Goal: Information Seeking & Learning: Learn about a topic

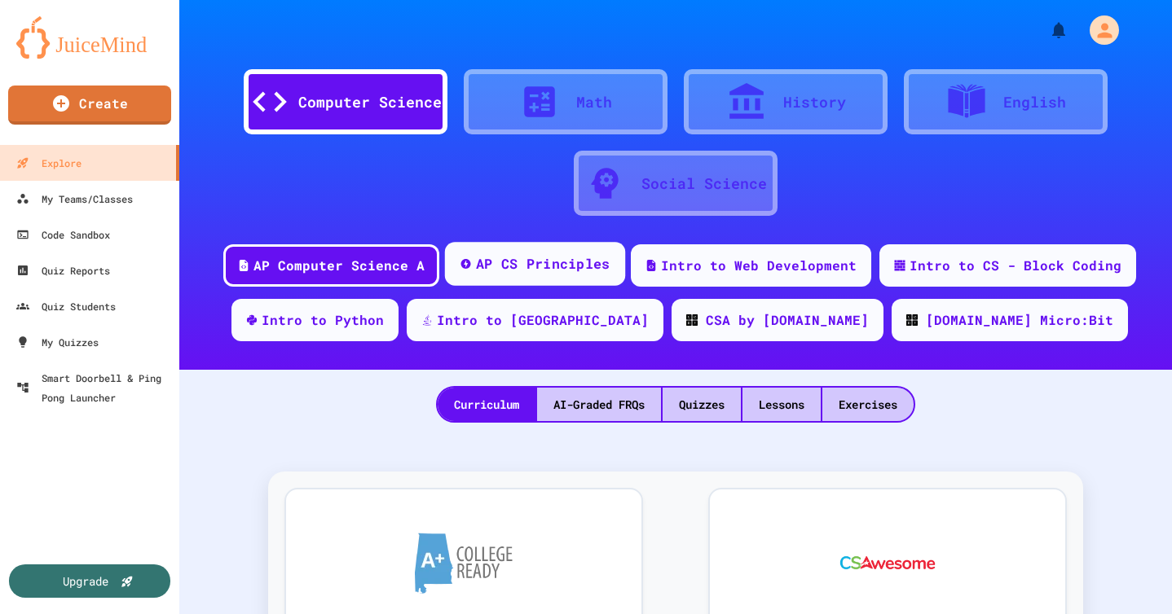
click at [515, 255] on div "AP CS Principles" at bounding box center [543, 264] width 134 height 20
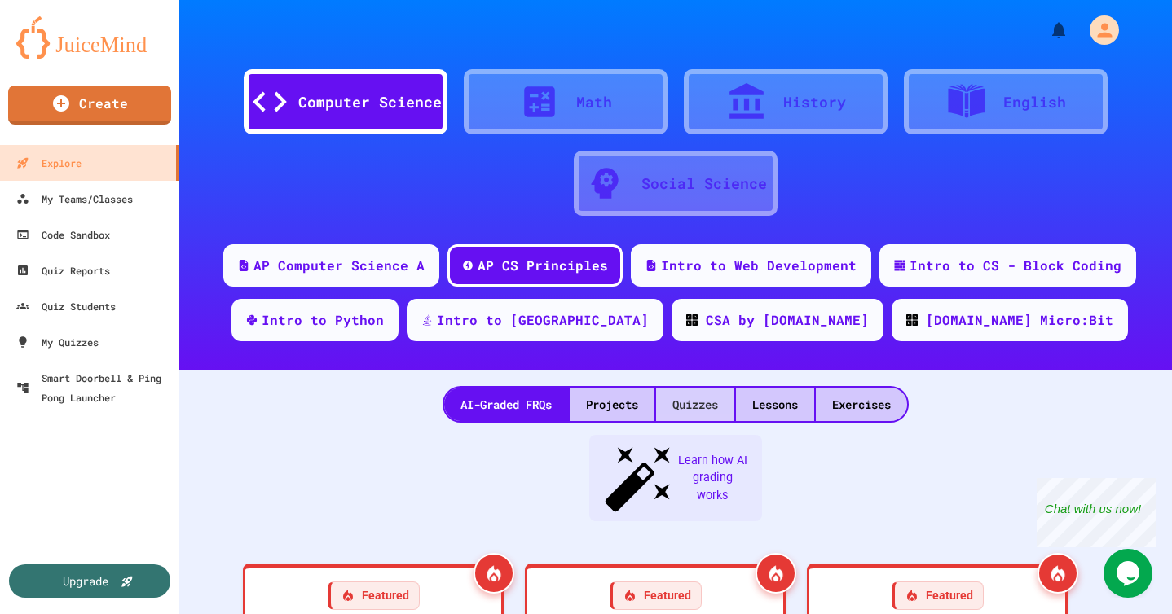
click at [680, 398] on div "Quizzes" at bounding box center [695, 404] width 78 height 33
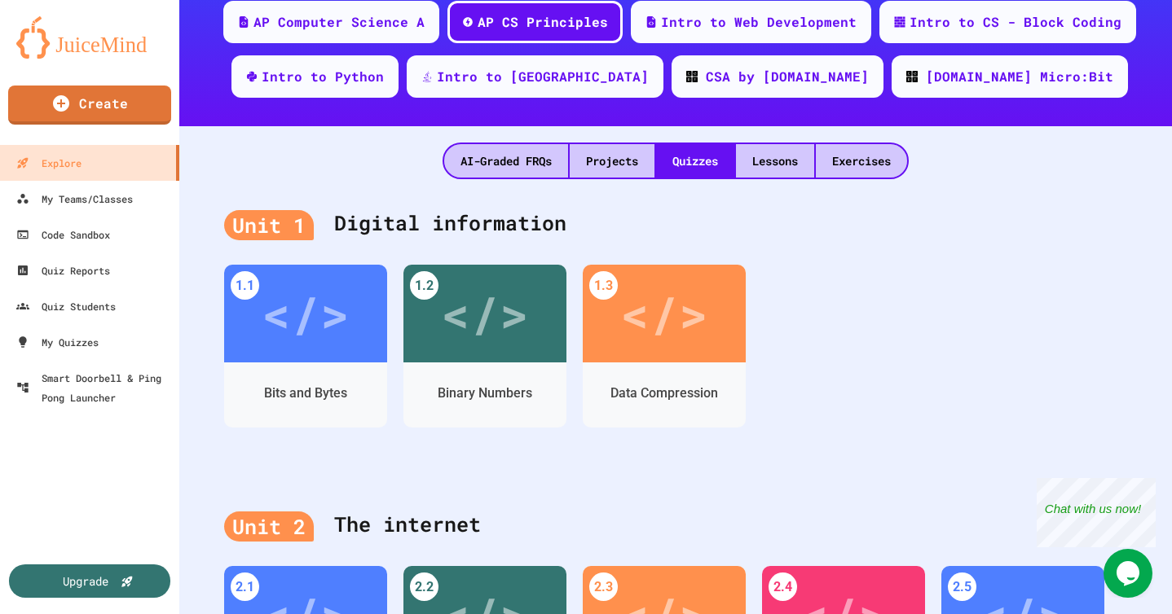
scroll to position [252, 0]
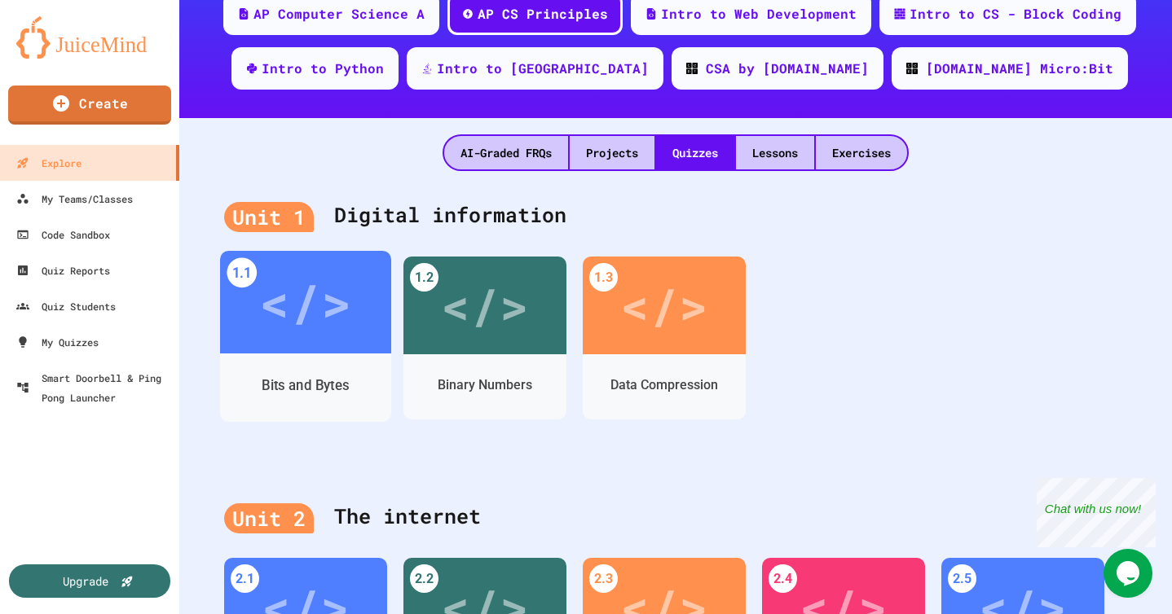
click at [336, 381] on div "Bits and Bytes" at bounding box center [305, 386] width 87 height 20
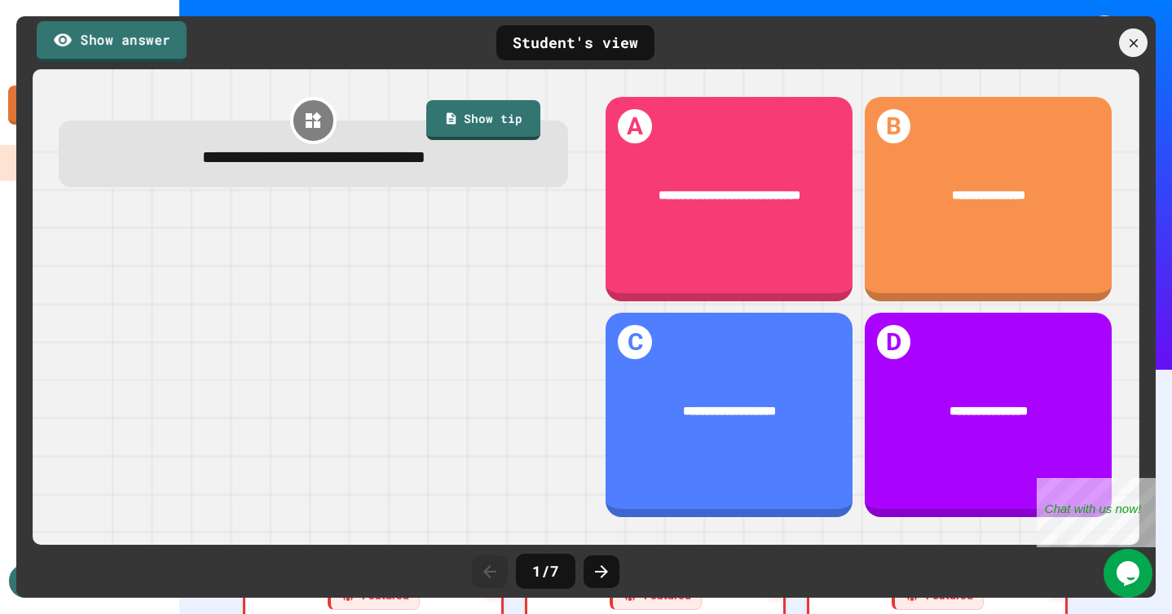
click at [88, 21] on link "Show answer" at bounding box center [112, 41] width 150 height 41
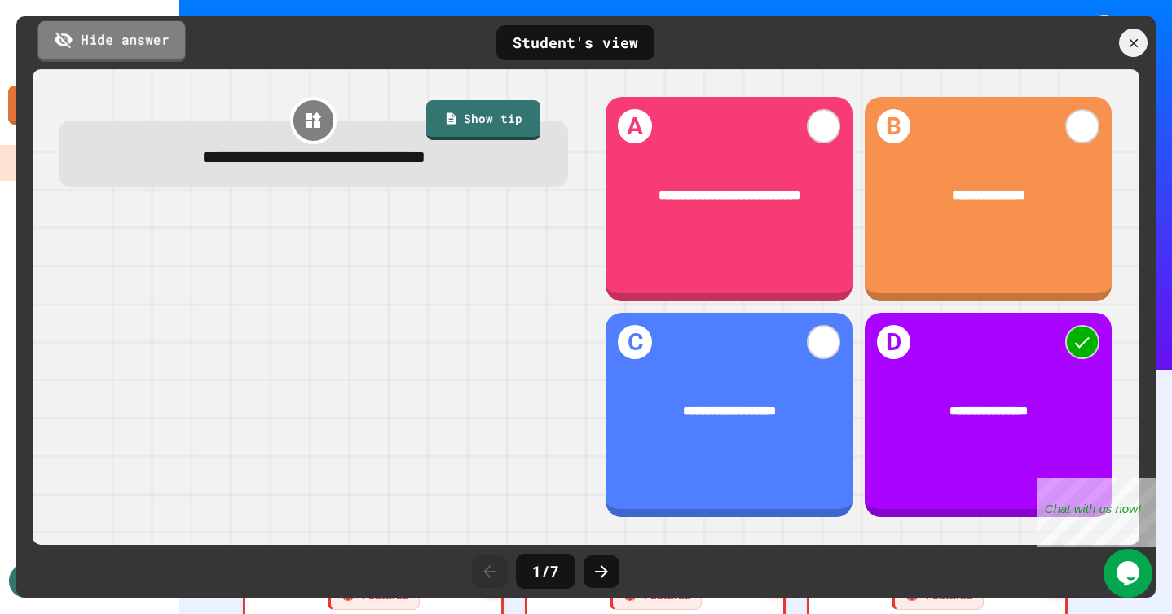
click at [88, 25] on link "Hide answer" at bounding box center [112, 40] width 148 height 41
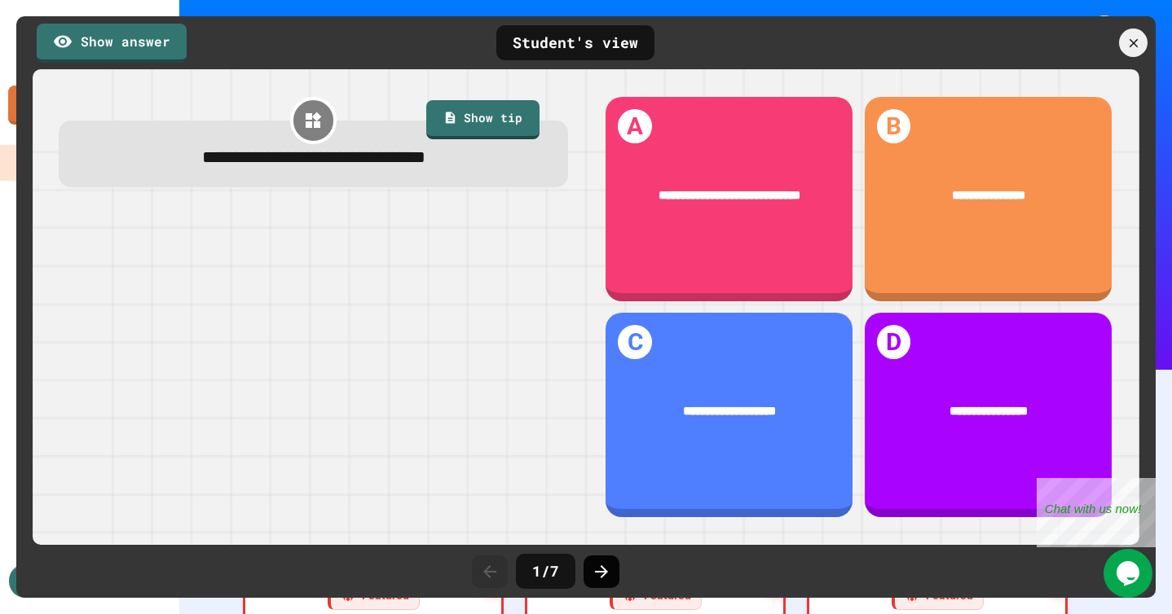
click at [586, 584] on div at bounding box center [602, 572] width 36 height 33
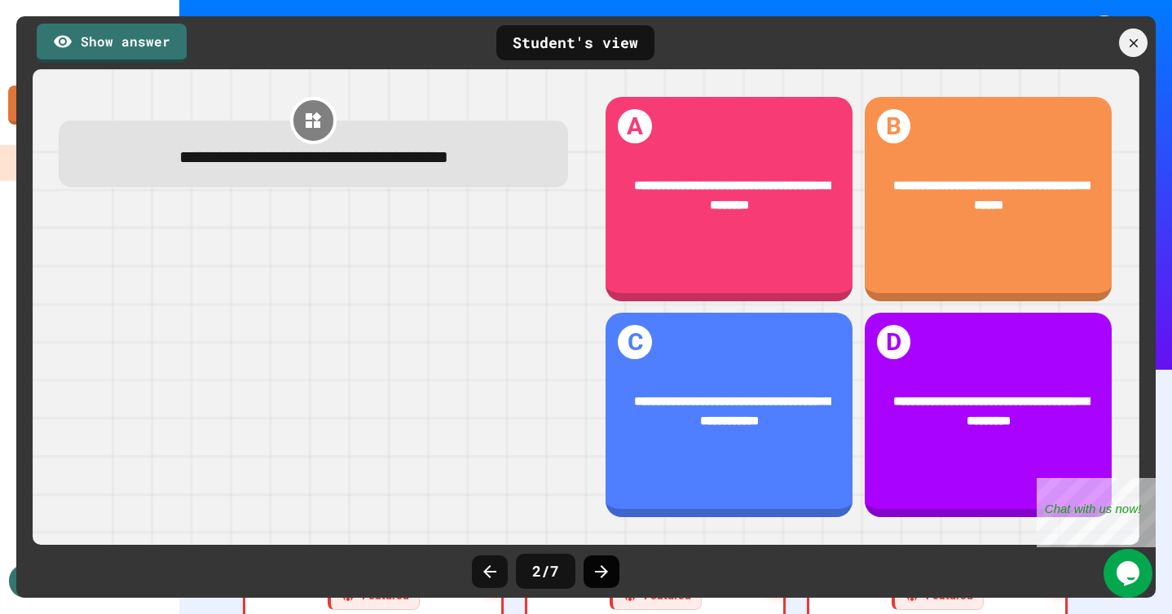
click at [601, 580] on icon at bounding box center [602, 572] width 20 height 20
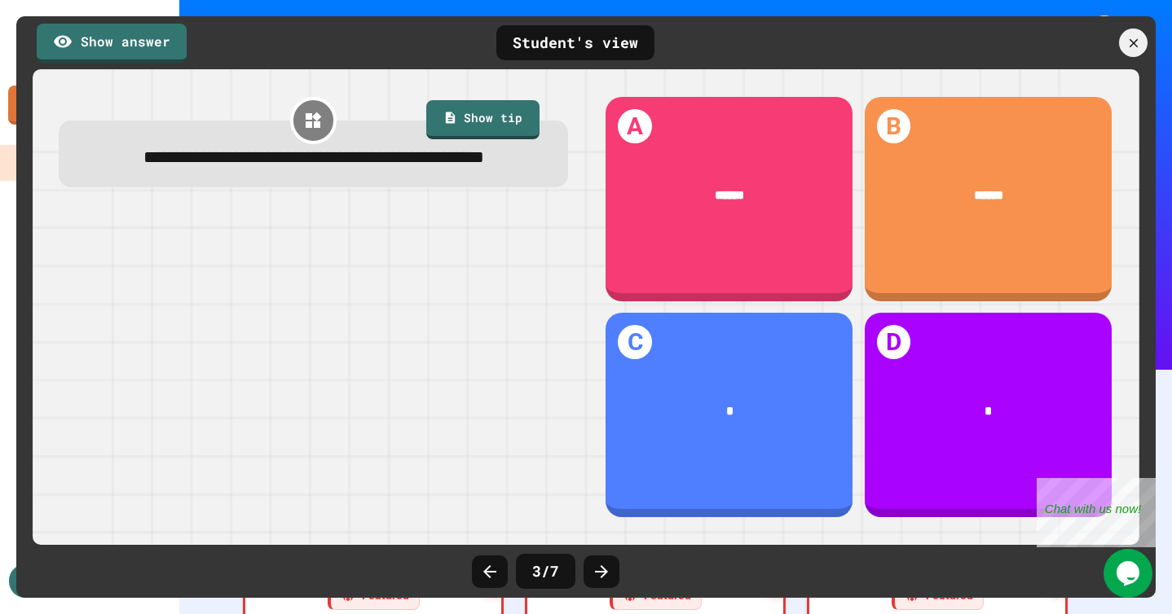
click at [601, 580] on icon at bounding box center [602, 572] width 20 height 20
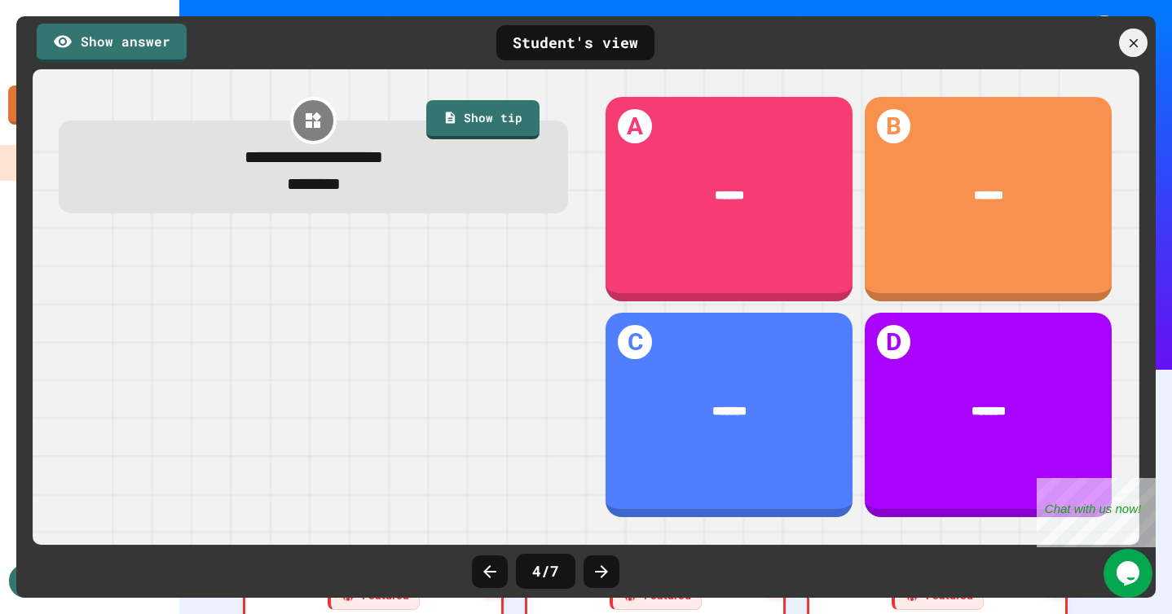
click at [601, 580] on icon at bounding box center [602, 572] width 20 height 20
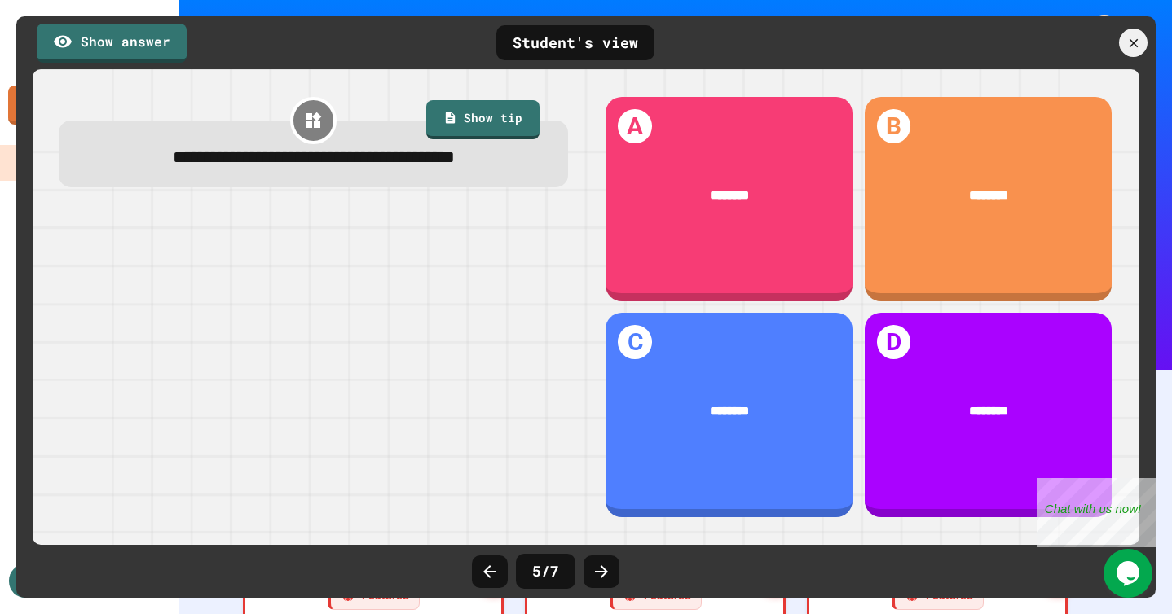
click at [601, 580] on icon at bounding box center [602, 572] width 20 height 20
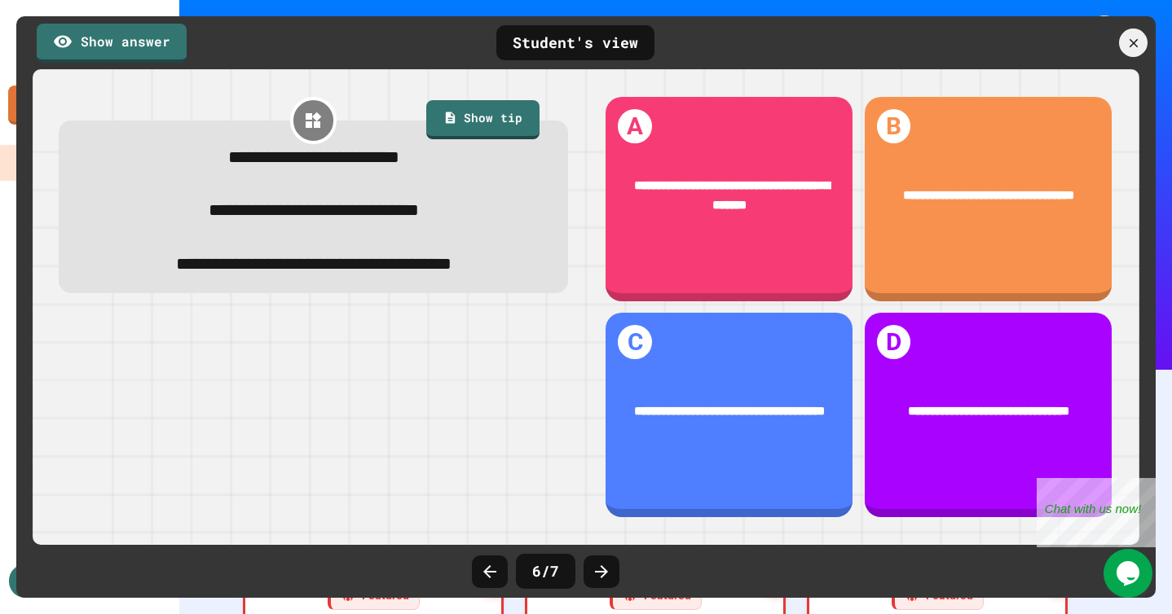
click at [601, 580] on icon at bounding box center [602, 572] width 20 height 20
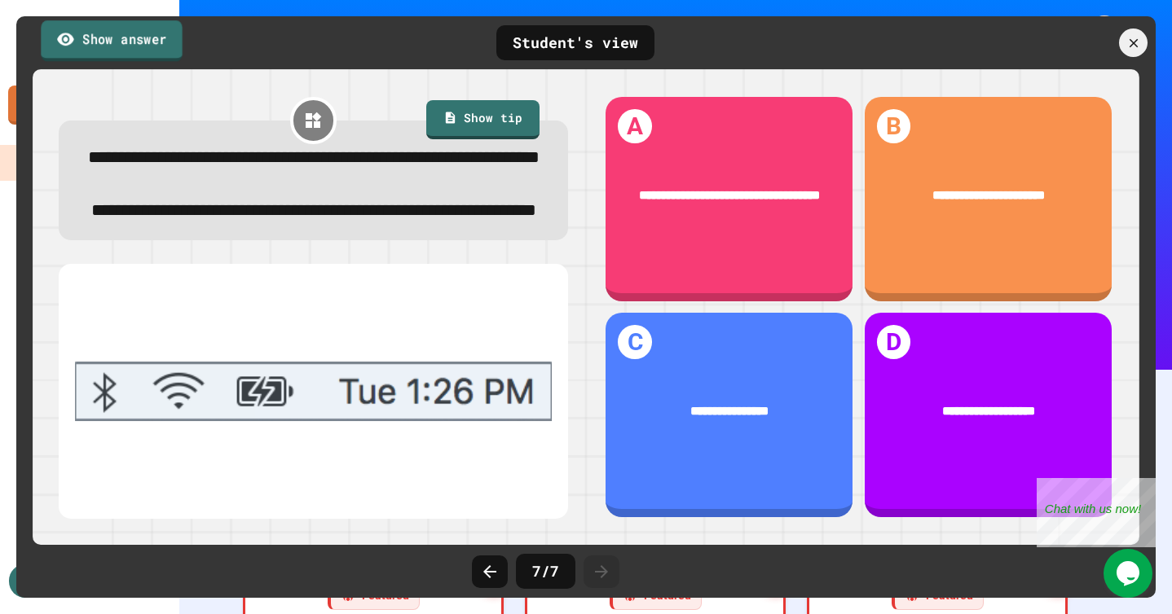
click at [167, 58] on link "Show answer" at bounding box center [111, 40] width 141 height 41
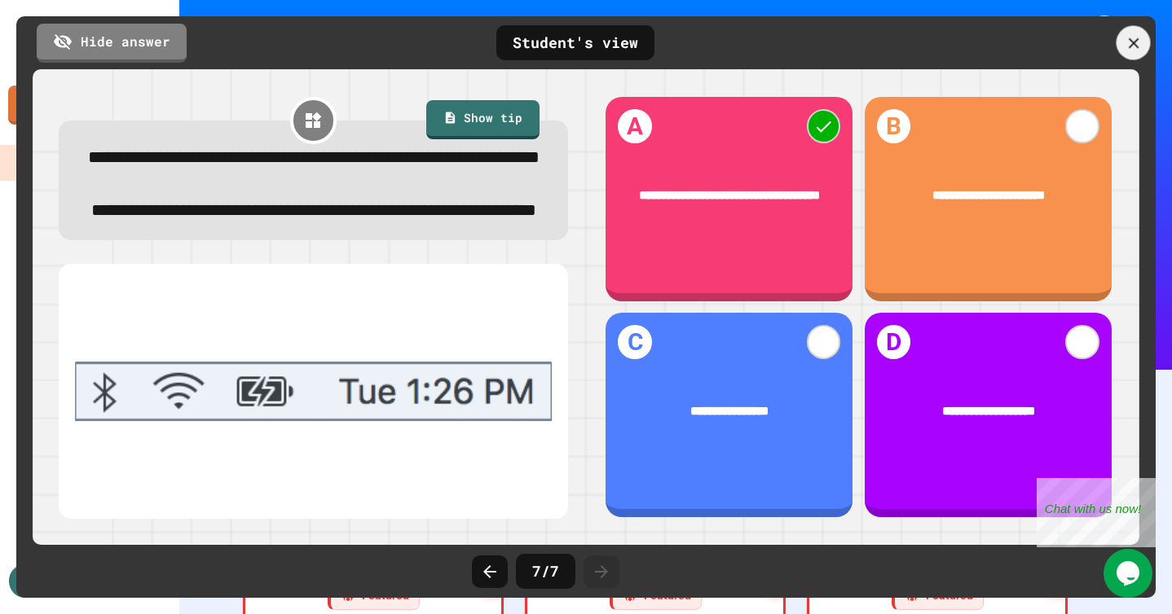
click at [1129, 48] on icon at bounding box center [1134, 43] width 18 height 18
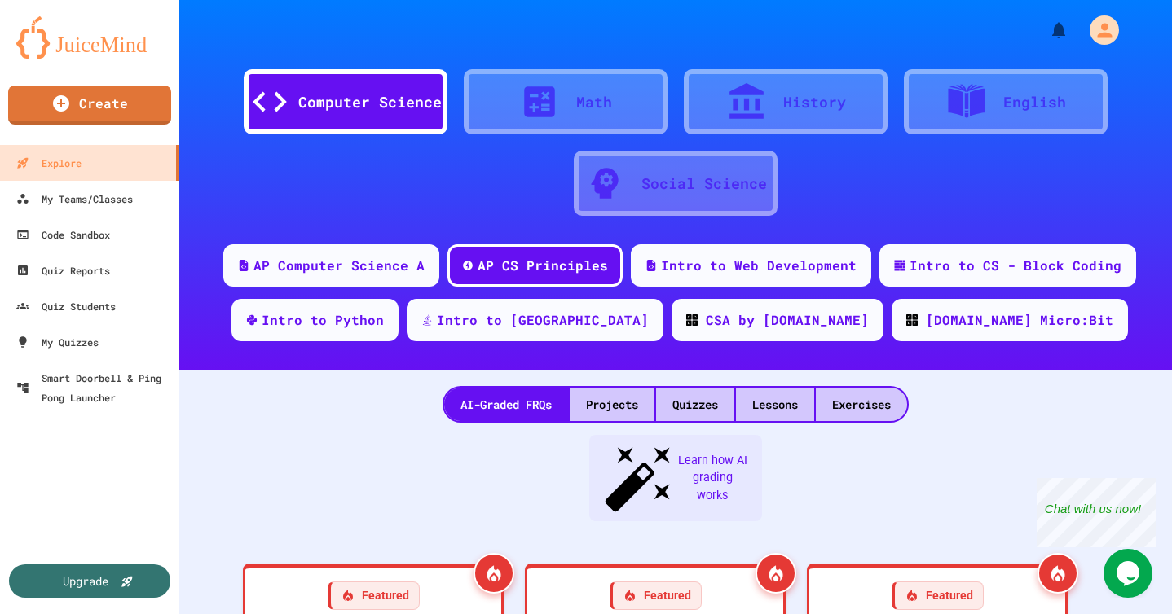
scroll to position [105, 0]
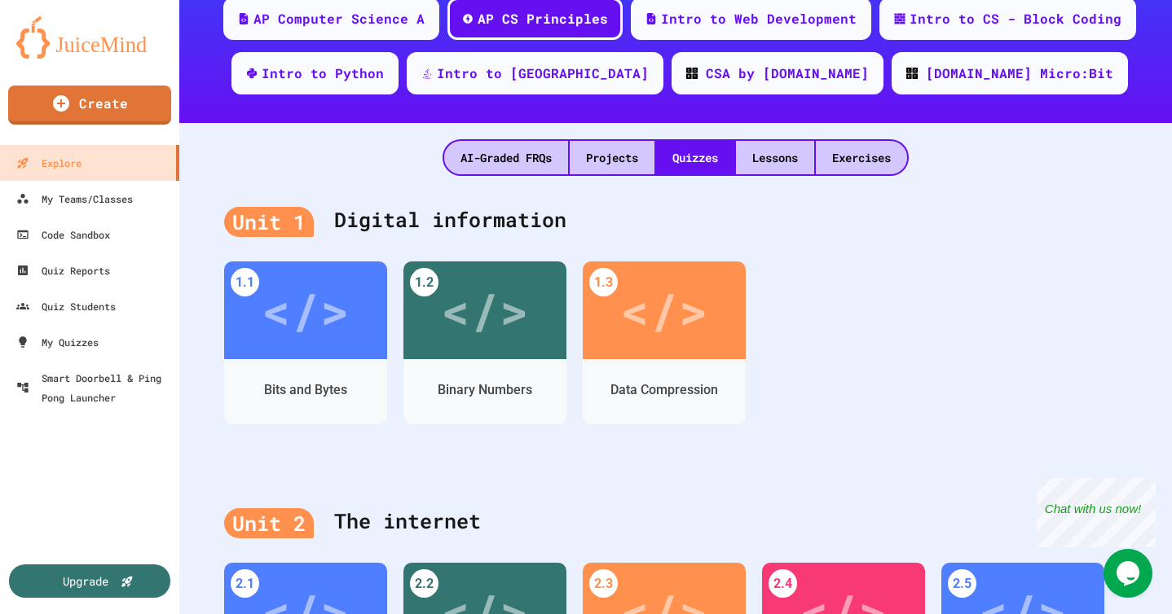
scroll to position [268, 0]
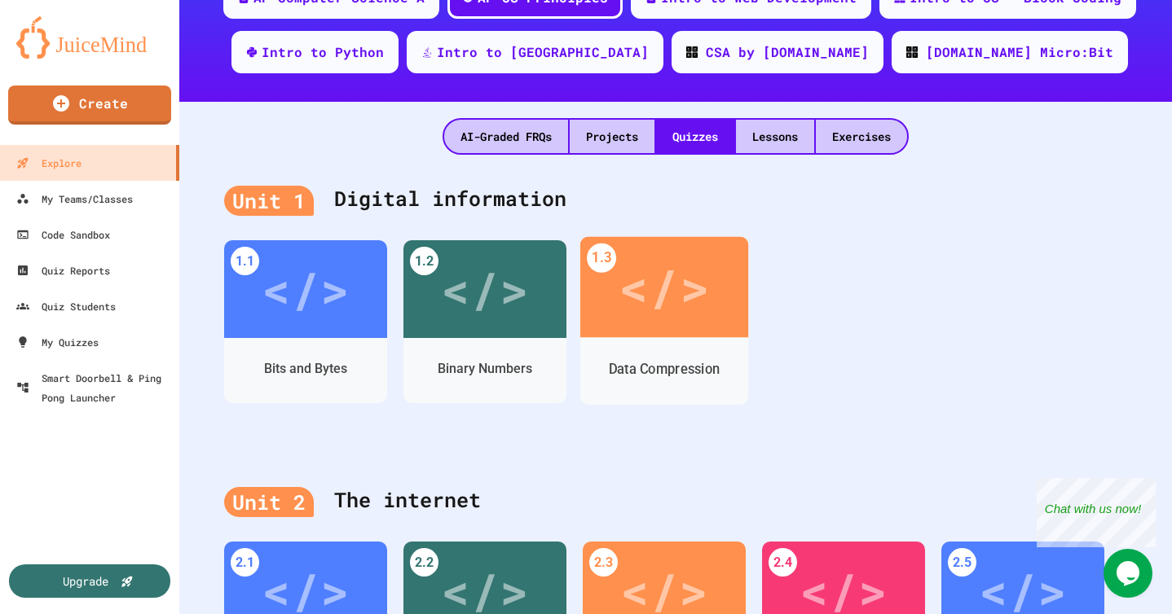
click at [716, 387] on div "Data Compression" at bounding box center [664, 369] width 168 height 46
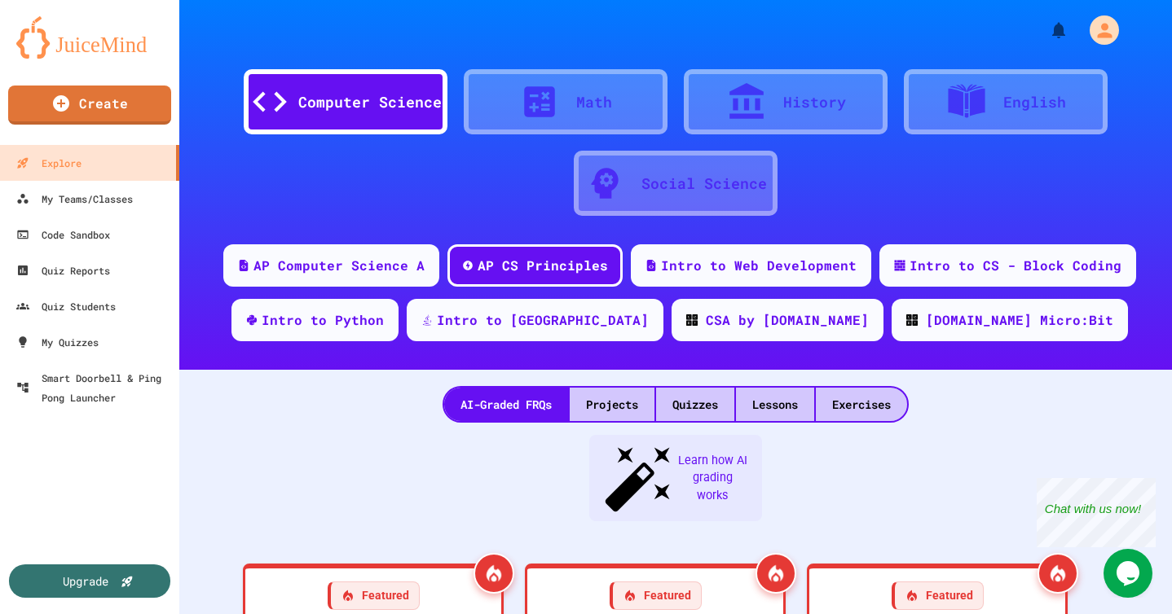
scroll to position [625, 0]
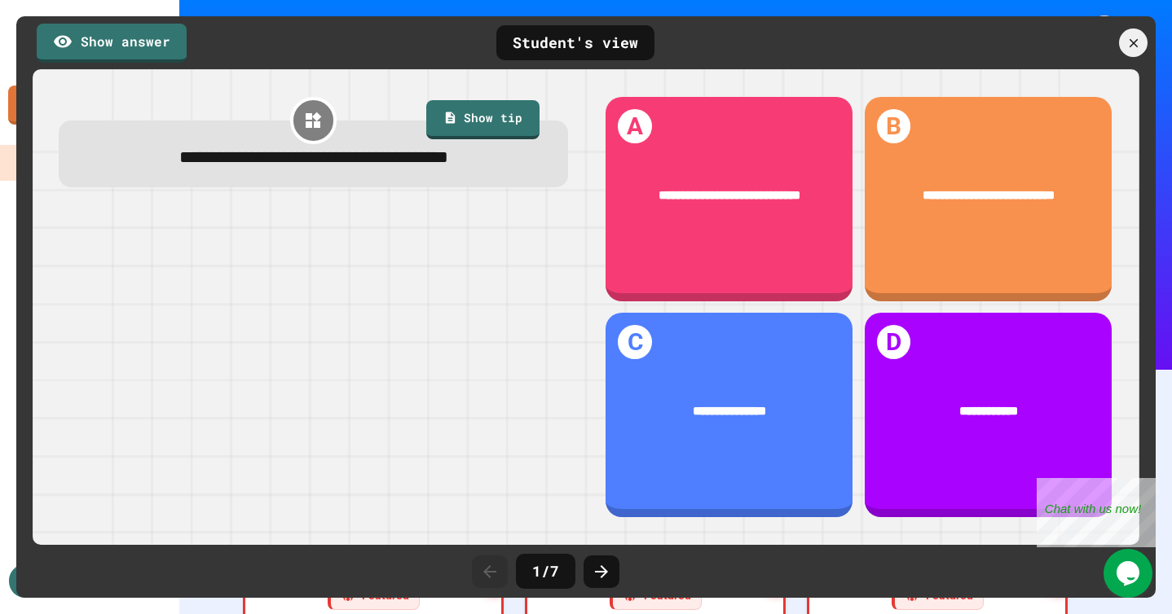
click at [621, 577] on div "1 / 7" at bounding box center [586, 572] width 244 height 49
click at [606, 574] on icon at bounding box center [602, 572] width 20 height 20
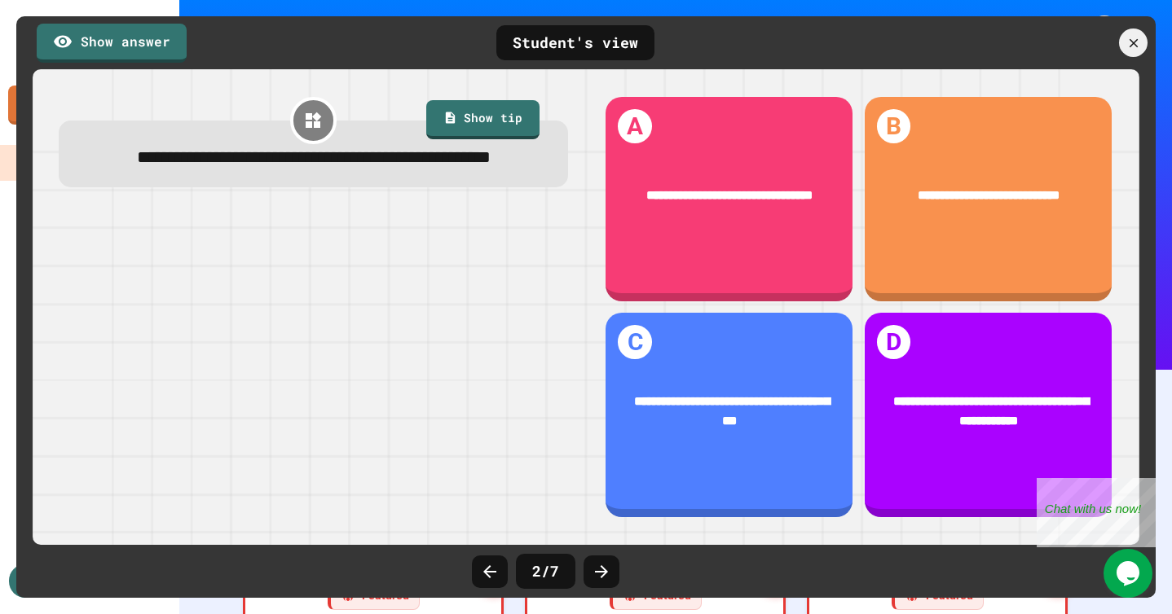
click at [606, 574] on icon at bounding box center [602, 572] width 20 height 20
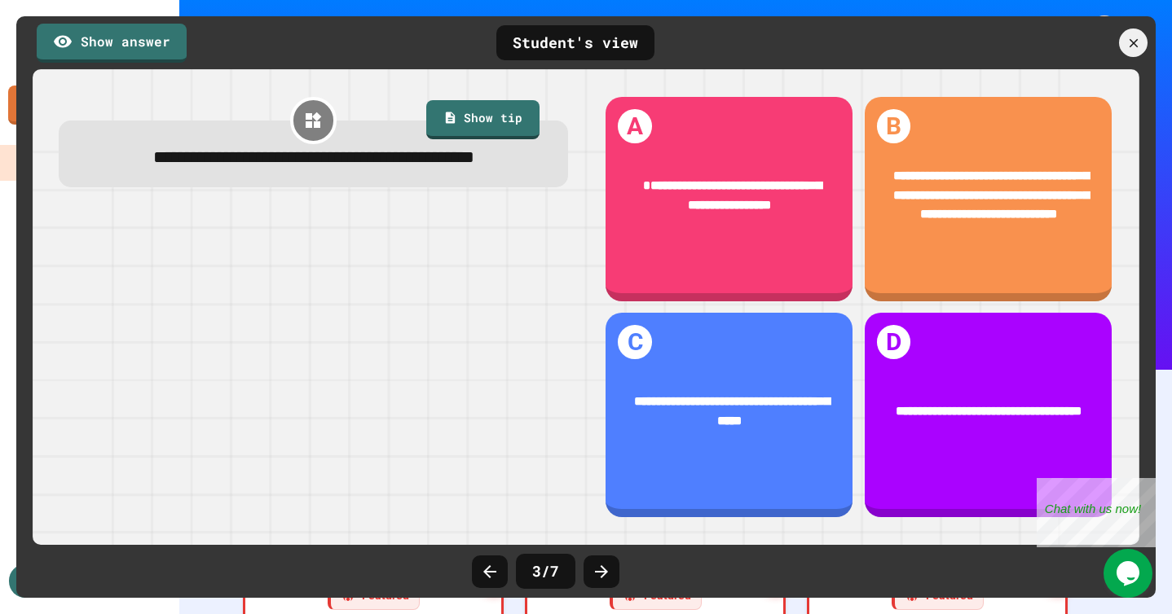
click at [606, 574] on icon at bounding box center [602, 572] width 20 height 20
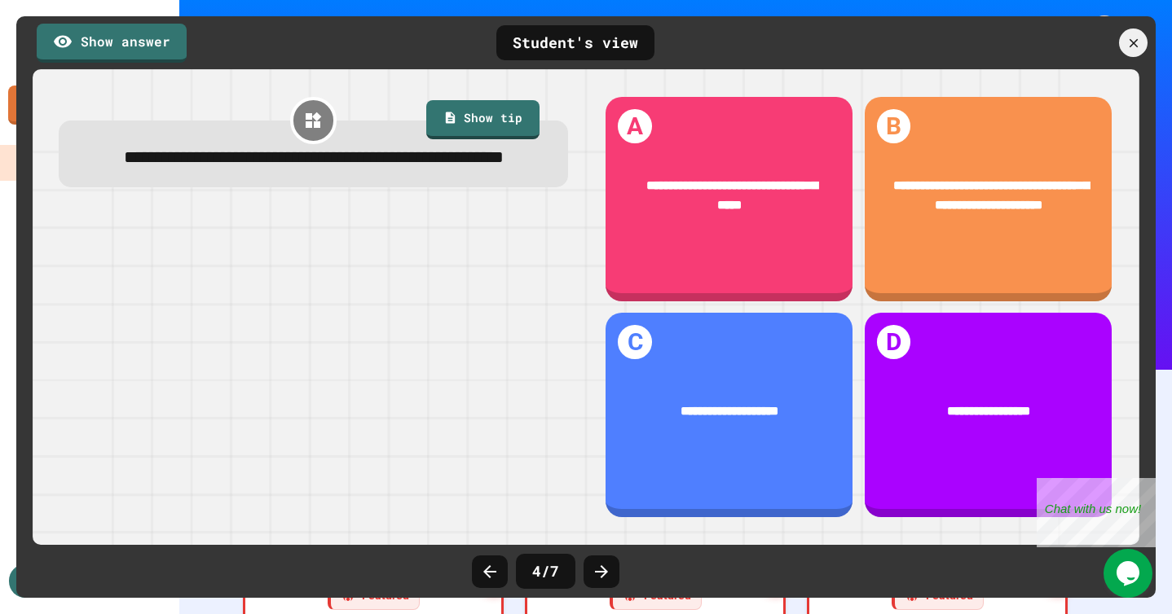
click at [606, 574] on icon at bounding box center [602, 572] width 20 height 20
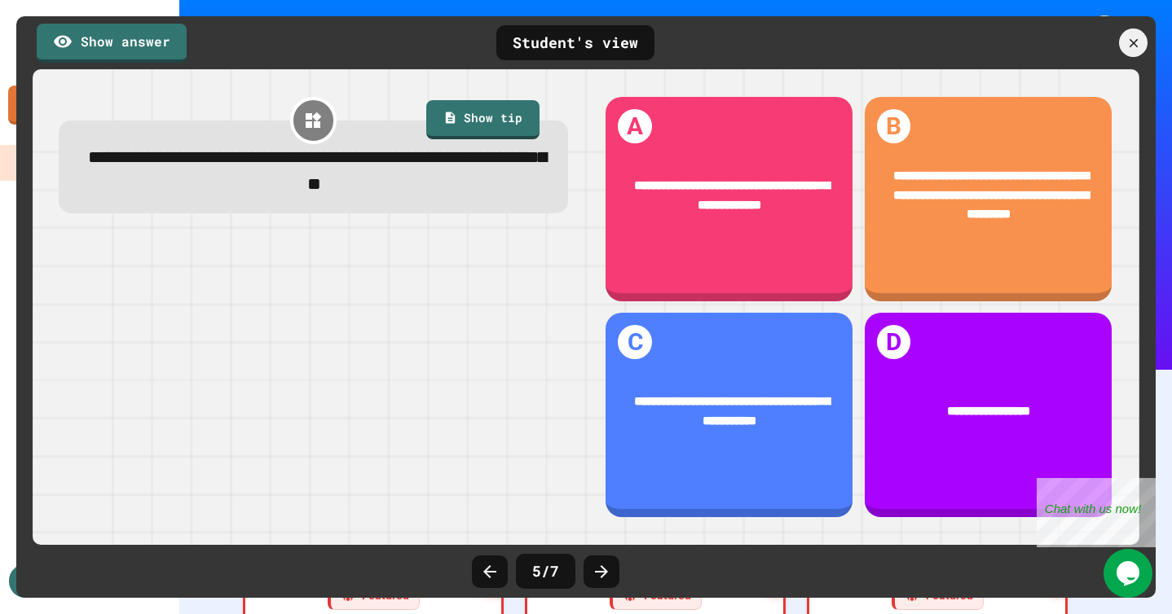
click at [606, 574] on icon at bounding box center [602, 572] width 20 height 20
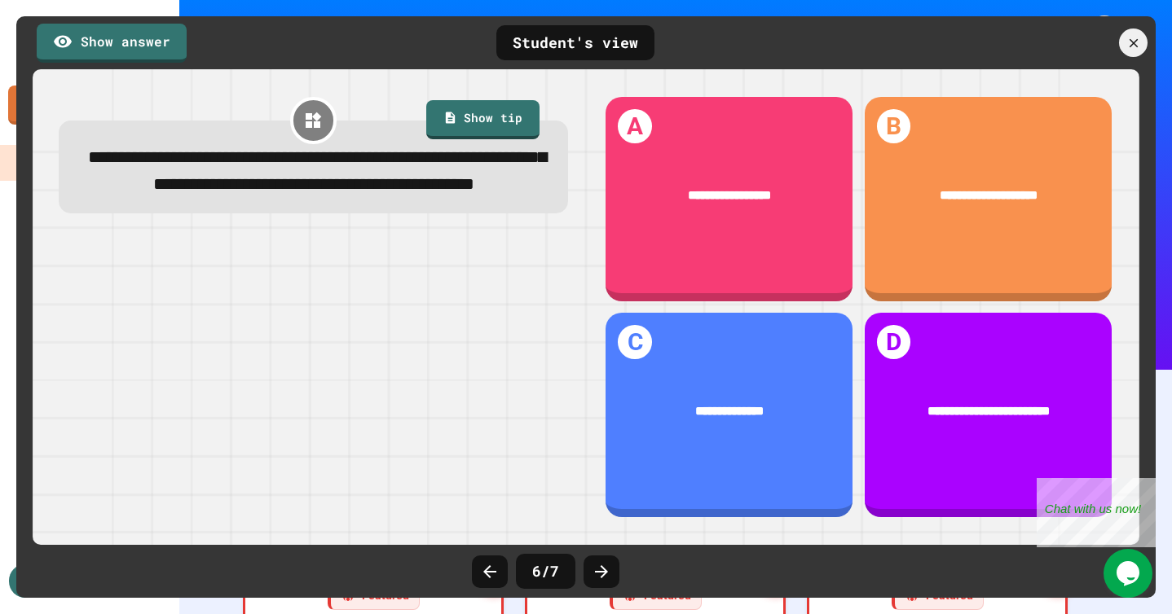
click at [606, 574] on icon at bounding box center [602, 572] width 20 height 20
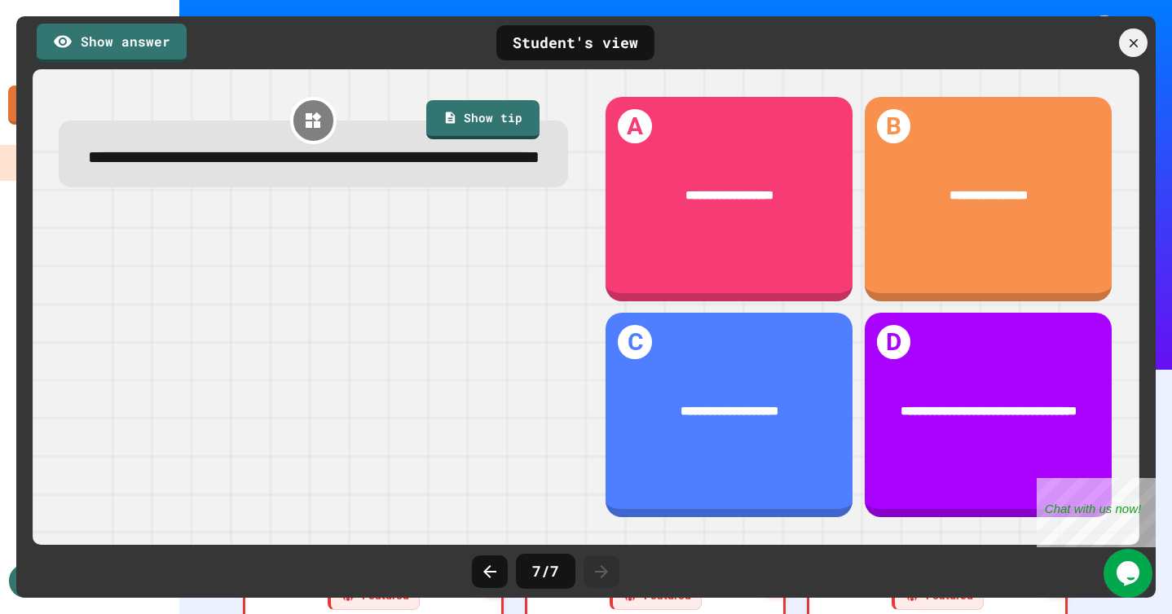
click at [606, 574] on icon at bounding box center [602, 572] width 20 height 20
click at [1135, 59] on div "Show answer Student's view" at bounding box center [585, 42] width 1139 height 53
click at [1138, 46] on icon at bounding box center [1133, 42] width 10 height 10
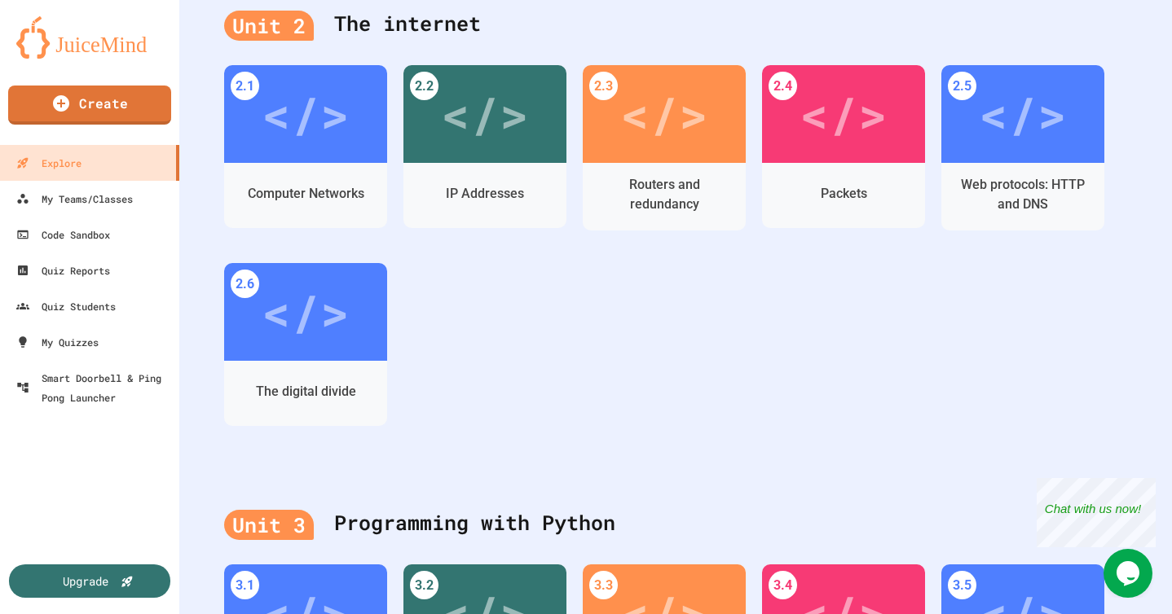
scroll to position [738, 0]
